Goal: Task Accomplishment & Management: Manage account settings

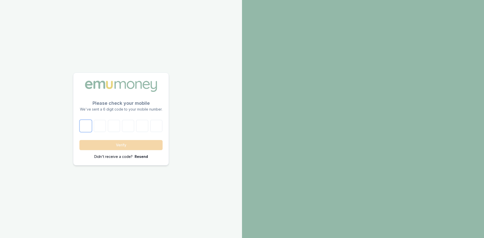
click at [87, 123] on input "number" at bounding box center [86, 126] width 12 height 12
type input "6"
type input "4"
type input "7"
type input "6"
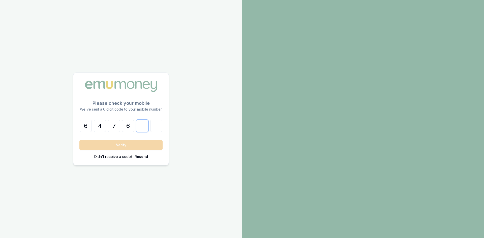
type input "6"
type input "3"
click at [123, 143] on button "Verify" at bounding box center [120, 145] width 83 height 10
click at [121, 145] on button "Verify" at bounding box center [120, 145] width 83 height 10
click at [140, 157] on p "Resend" at bounding box center [141, 156] width 13 height 5
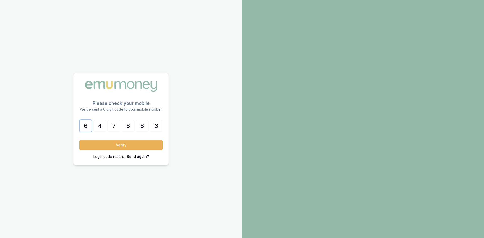
click at [87, 127] on input "6" at bounding box center [86, 126] width 12 height 12
drag, startPoint x: 87, startPoint y: 127, endPoint x: 81, endPoint y: 126, distance: 5.8
click at [81, 126] on input "6" at bounding box center [86, 126] width 12 height 12
type input "3"
click at [101, 125] on input "47" at bounding box center [100, 126] width 12 height 12
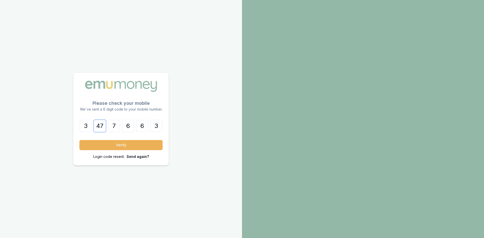
type input "7"
click at [113, 126] on input "8" at bounding box center [114, 126] width 12 height 12
click at [110, 127] on input "4" at bounding box center [114, 126] width 12 height 12
type input "8"
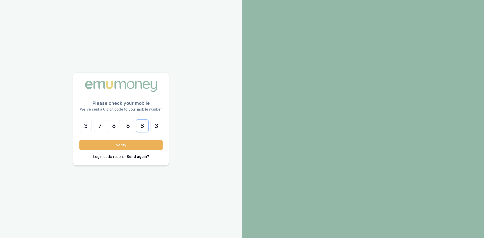
type input "4"
type input "8"
click at [111, 146] on button "Verify" at bounding box center [120, 145] width 83 height 10
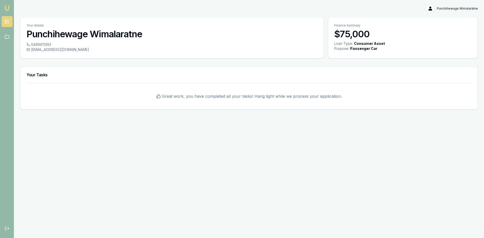
click at [8, 9] on img at bounding box center [7, 8] width 6 height 6
click at [6, 36] on icon at bounding box center [7, 36] width 5 height 5
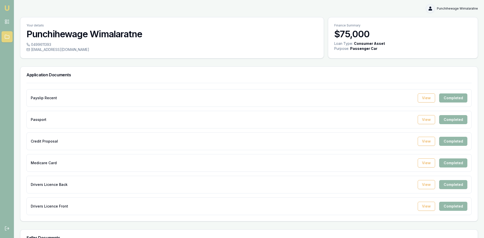
click at [427, 9] on html "Emu Broker Punchihewage Wimalaratne Toggle Menu Your details Punchihewage Wimal…" at bounding box center [242, 119] width 484 height 238
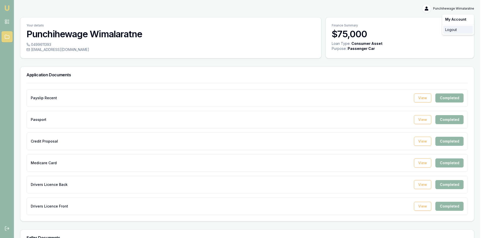
drag, startPoint x: 448, startPoint y: 30, endPoint x: 443, endPoint y: 29, distance: 5.3
click at [448, 30] on div "Logout" at bounding box center [458, 30] width 30 height 8
